Goal: Navigation & Orientation: Understand site structure

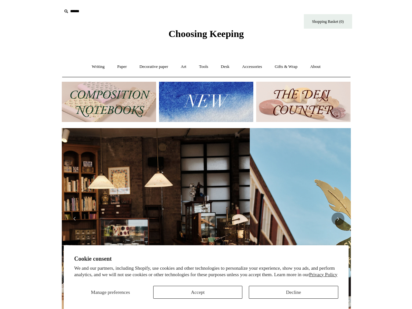
scroll to position [0, 289]
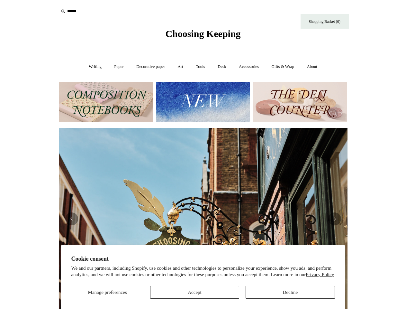
click at [203, 154] on img at bounding box center [203, 218] width 289 height 181
click at [107, 292] on span "Manage preferences" at bounding box center [107, 291] width 39 height 5
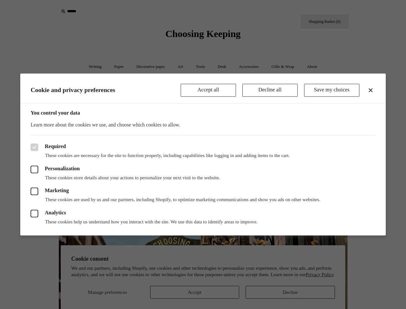
click at [195, 292] on div at bounding box center [203, 154] width 406 height 309
click at [290, 292] on div at bounding box center [203, 154] width 406 height 309
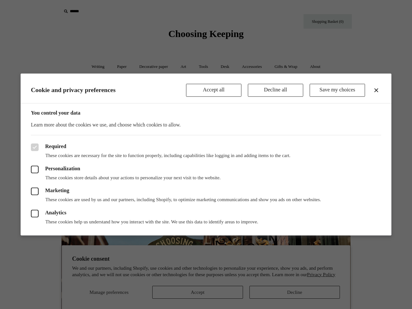
click at [98, 11] on div at bounding box center [206, 154] width 412 height 309
click at [203, 102] on header "Cookie and privacy preferences Accept all Decline all Save my choices" at bounding box center [206, 88] width 371 height 30
click at [203, 216] on label "Analytics" at bounding box center [206, 213] width 350 height 8
click at [29, 216] on div "Required These cookies are necessary for the site to function properly, includi…" at bounding box center [206, 185] width 371 height 100
click at [29, 218] on div "Required These cookies are necessary for the site to function properly, includi…" at bounding box center [206, 185] width 371 height 100
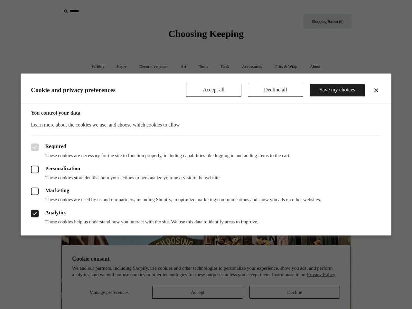
click at [203, 218] on div "Analytics These cookies help us understand how you interact with the site. We u…" at bounding box center [206, 214] width 350 height 22
